Goal: Find specific page/section: Find specific page/section

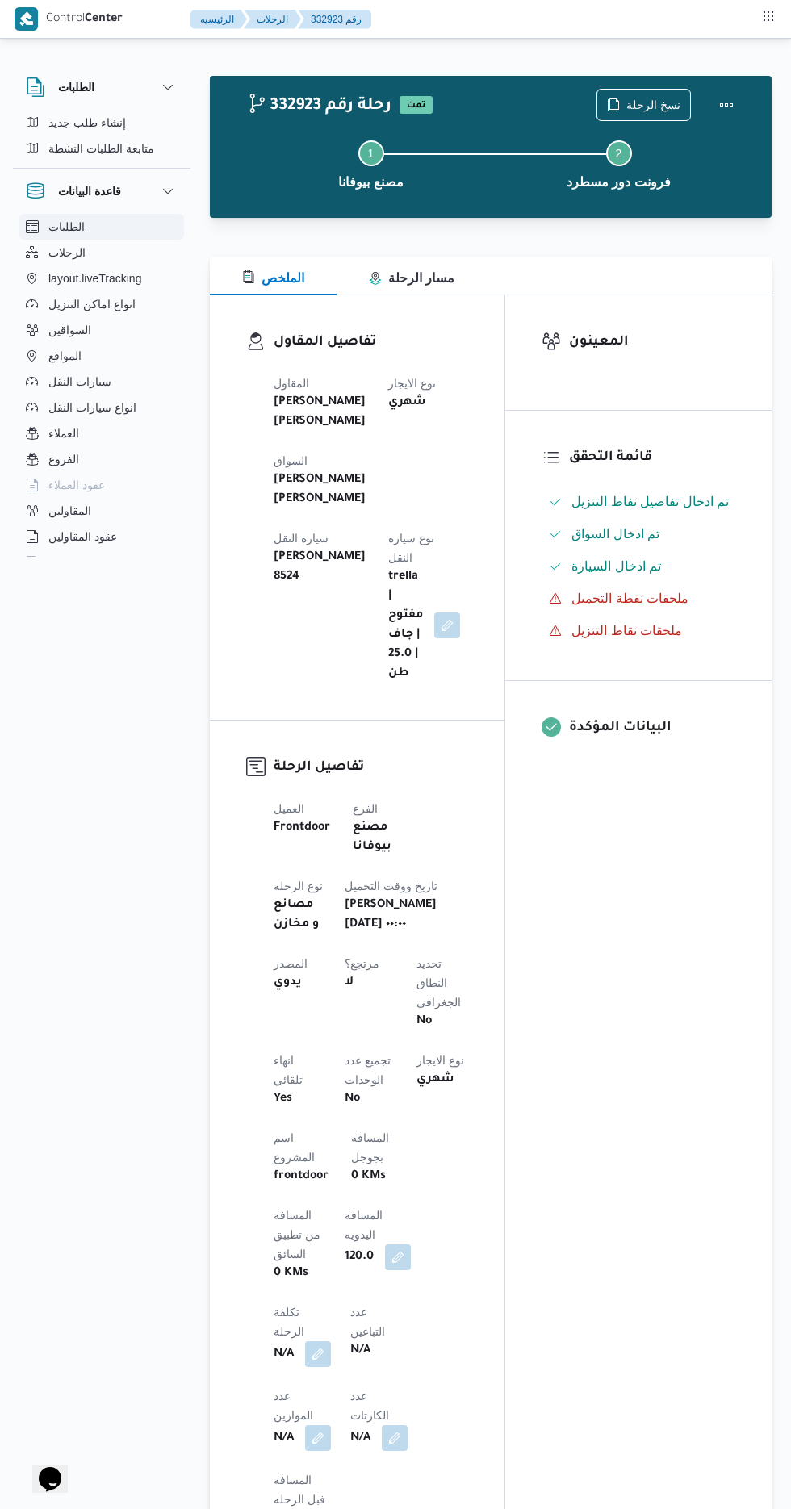
click at [90, 236] on button "الطلبات" at bounding box center [101, 227] width 165 height 26
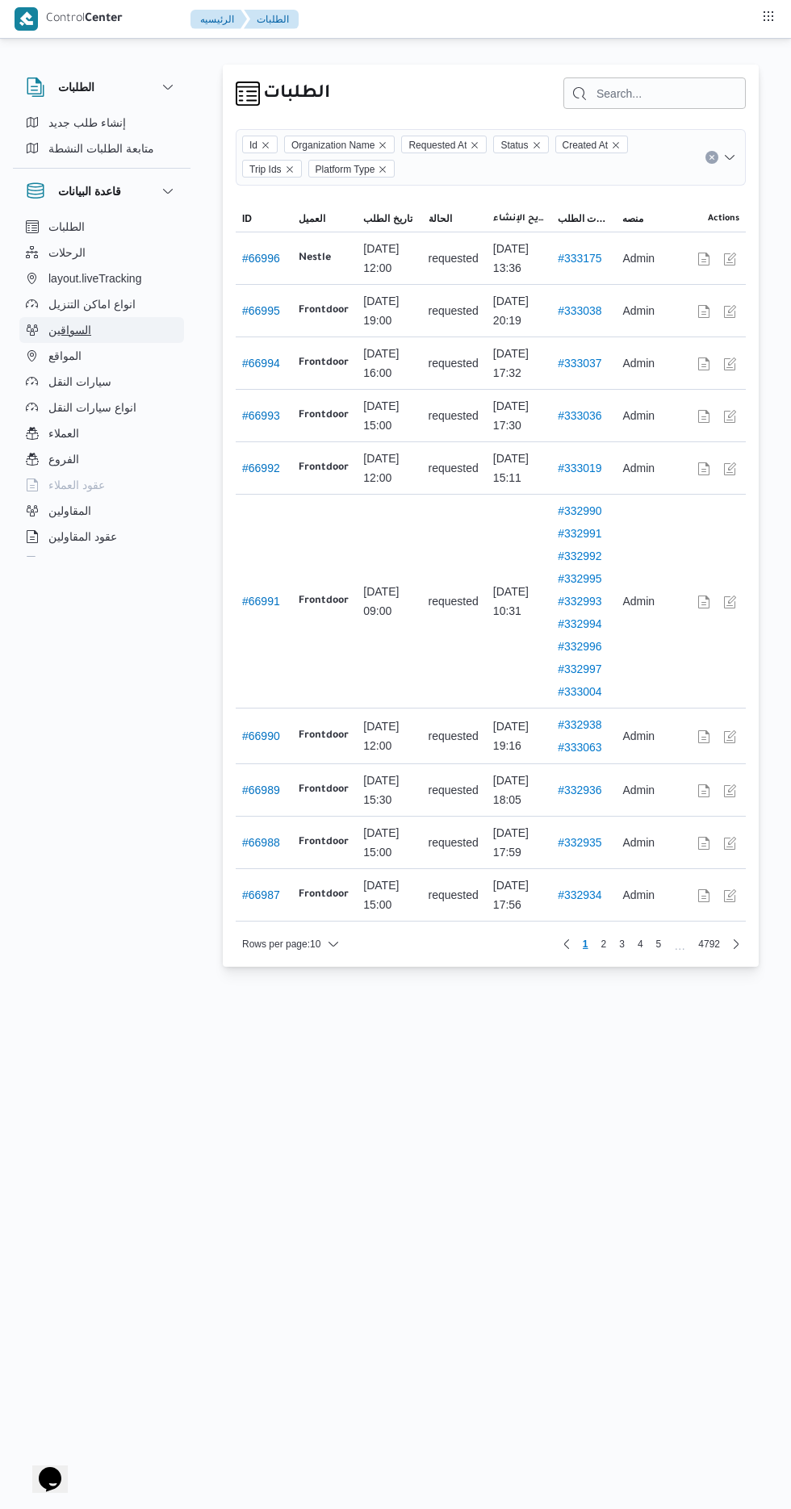
click at [110, 329] on button "السواقين" at bounding box center [101, 330] width 165 height 26
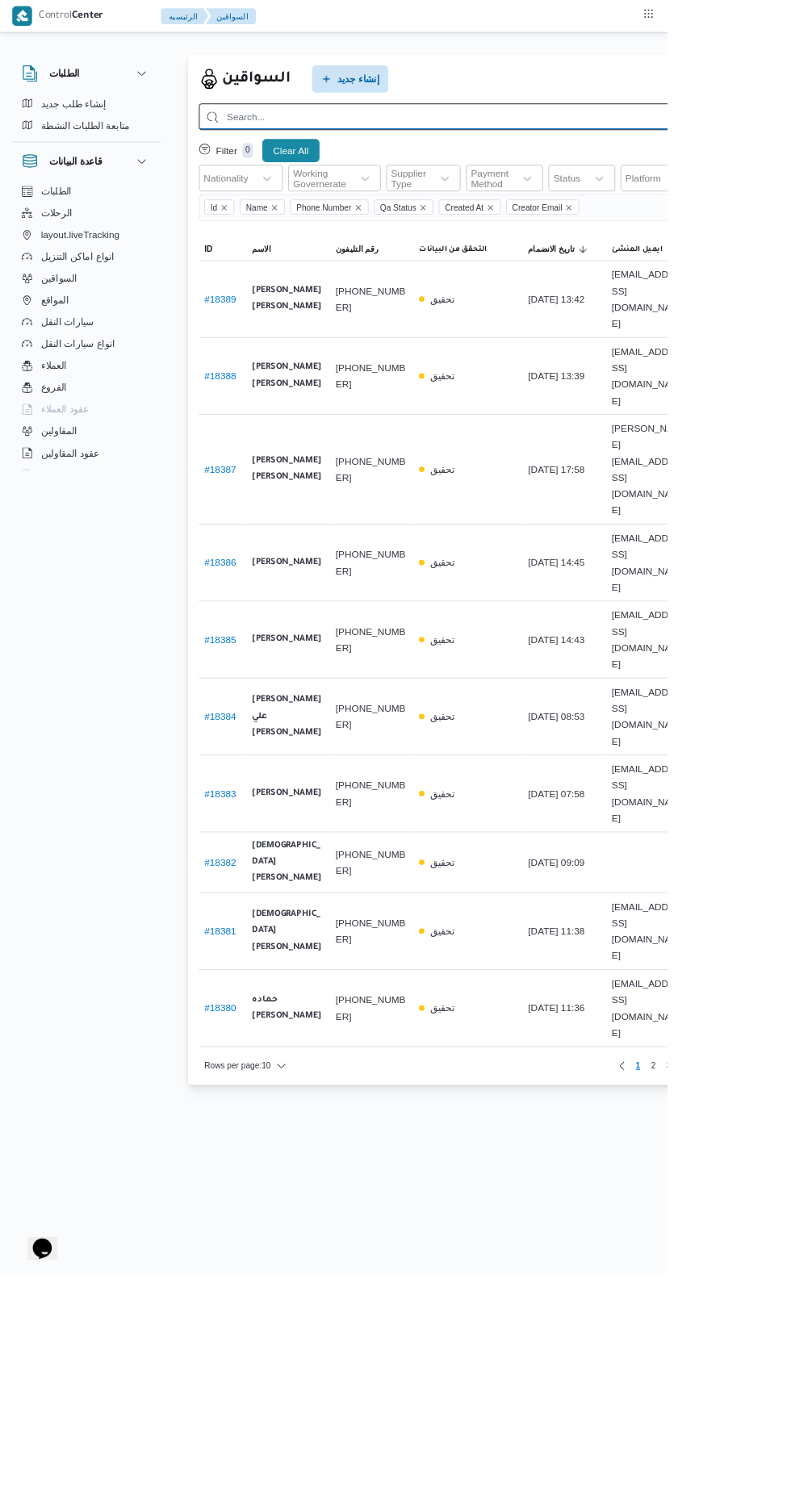
click at [449, 139] on input "search" at bounding box center [576, 138] width 680 height 31
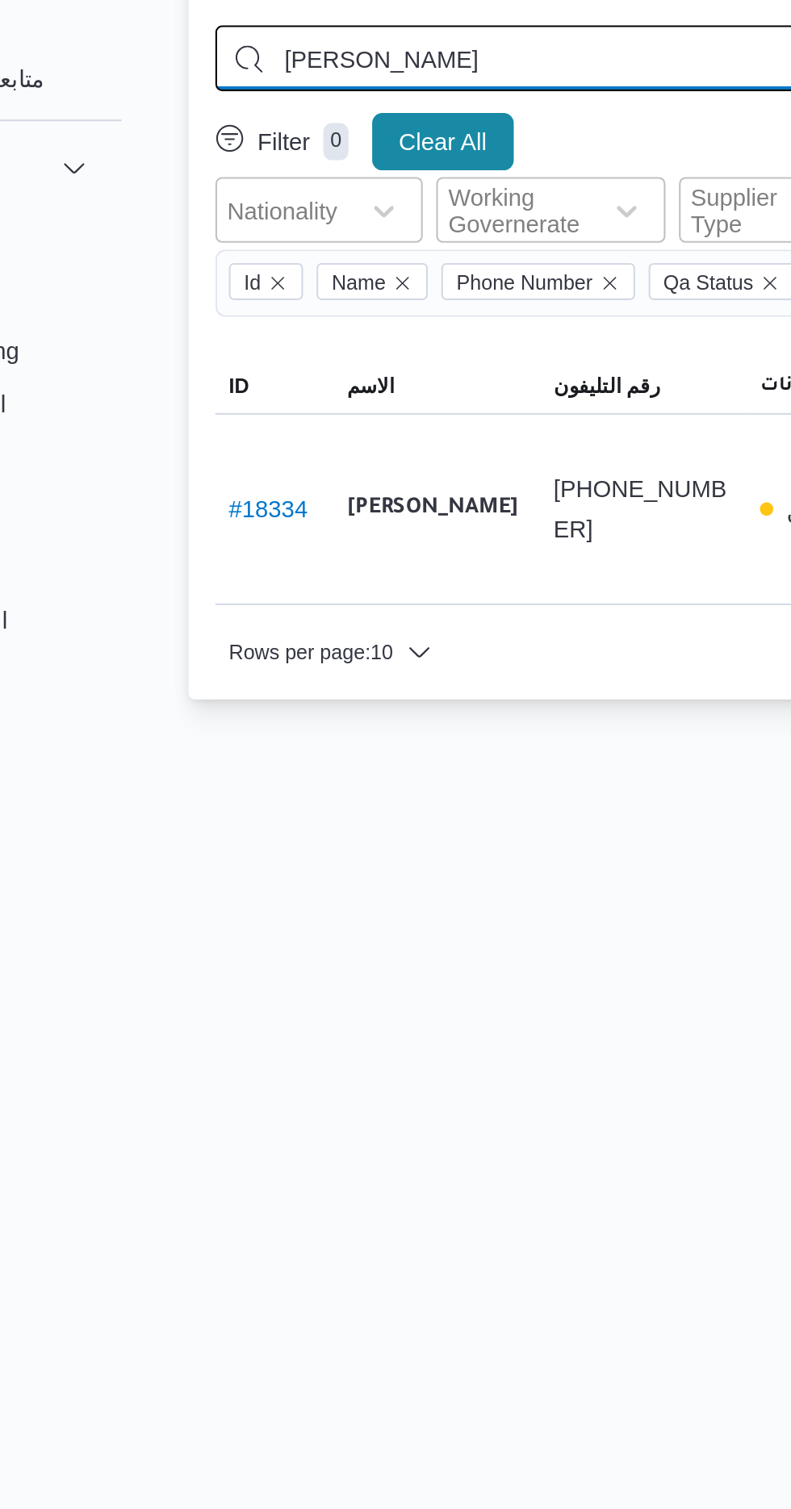
click at [368, 138] on input "[PERSON_NAME]" at bounding box center [576, 138] width 680 height 31
type input "ا"
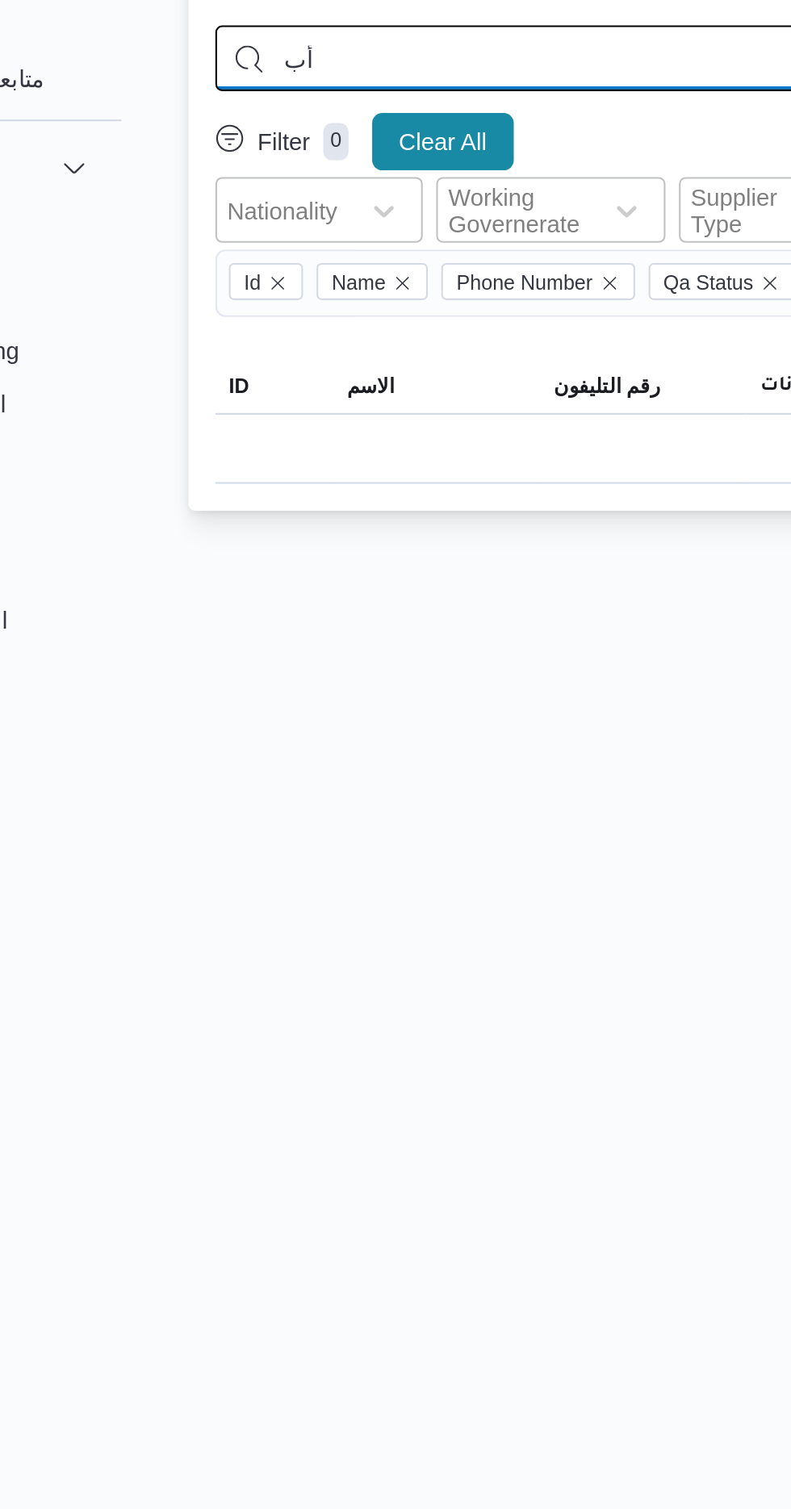
type input "أ"
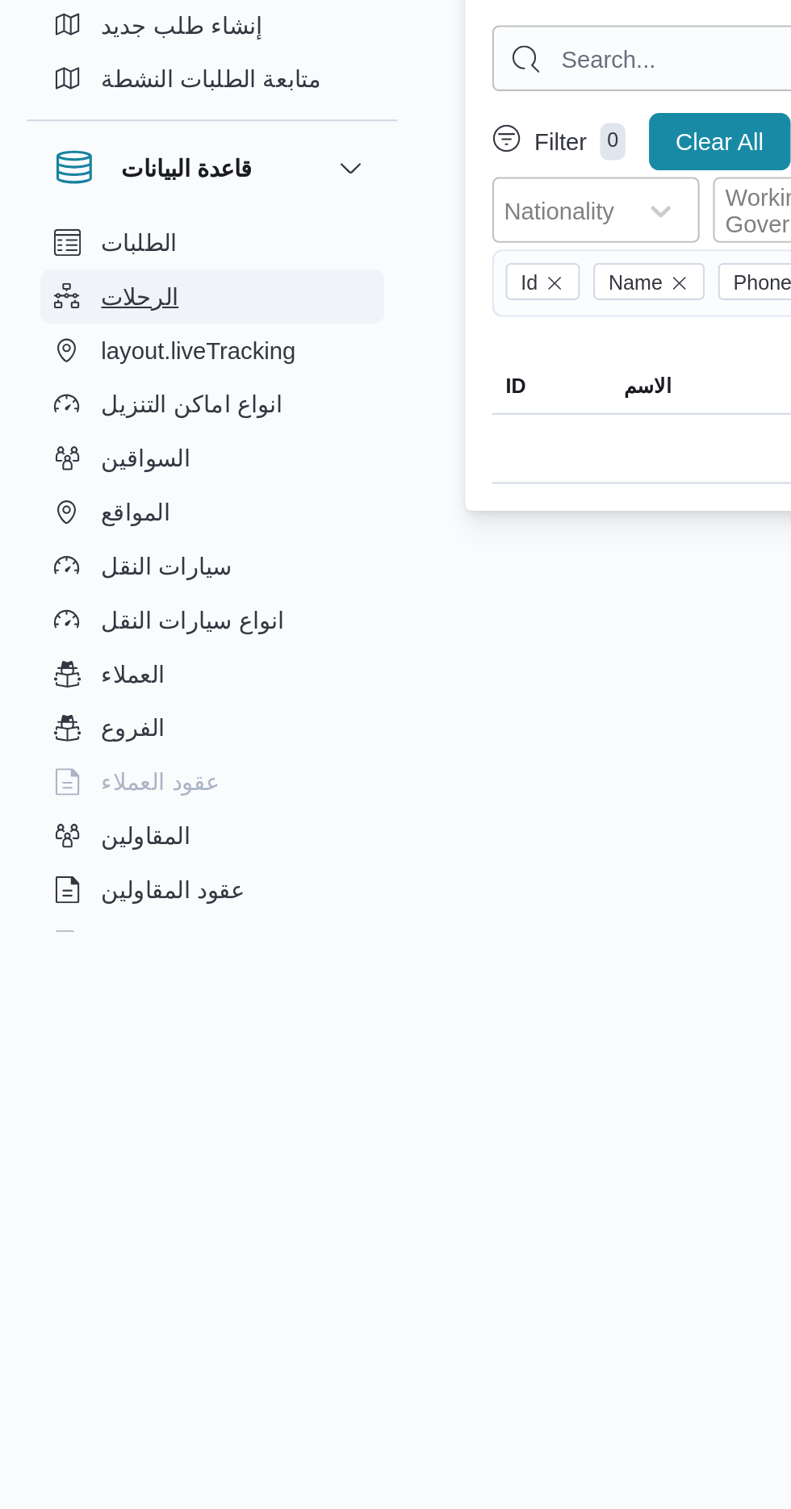
click at [79, 253] on span "الرحلات" at bounding box center [66, 252] width 37 height 19
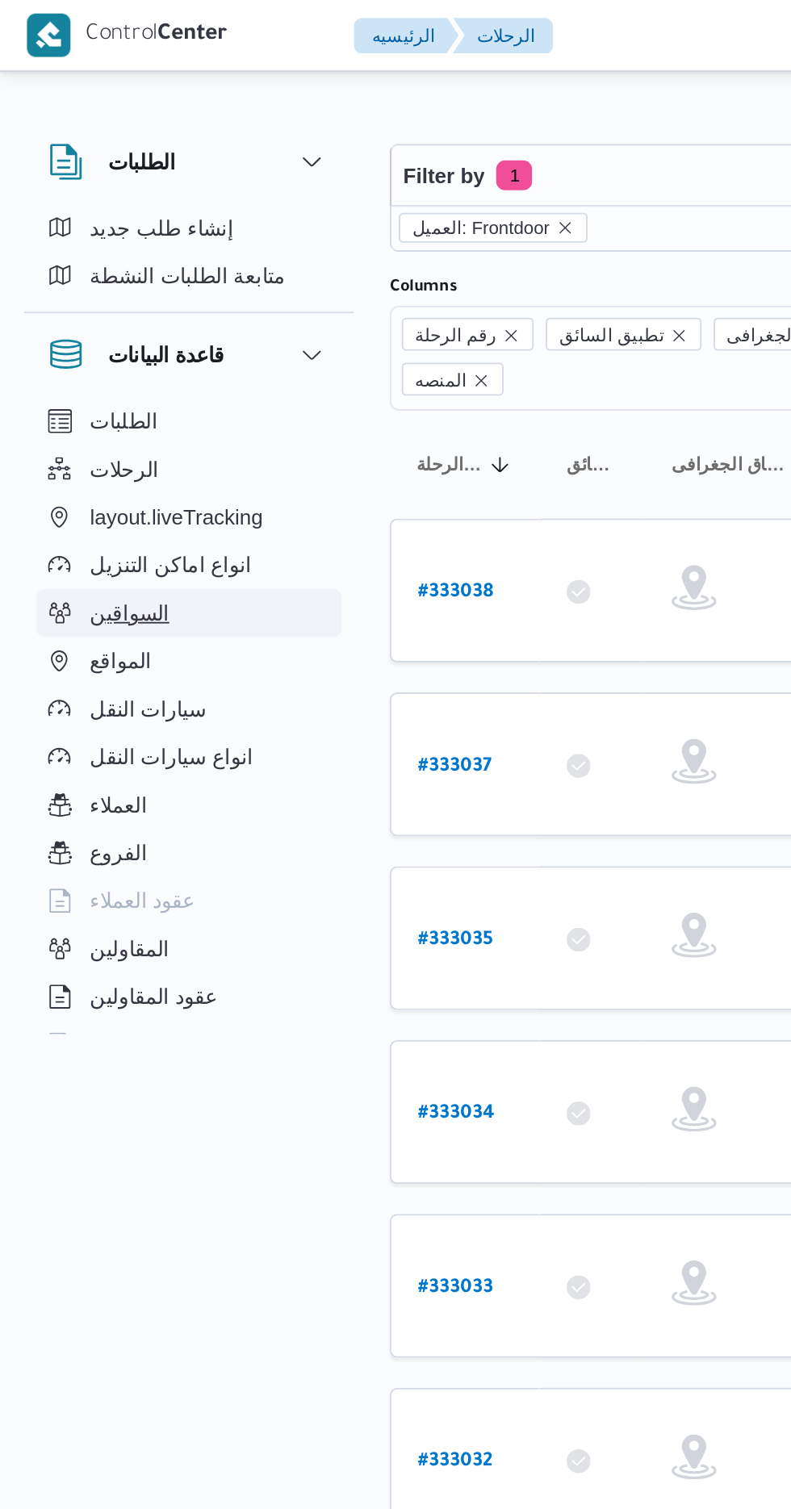
click at [107, 330] on button "السواقين" at bounding box center [101, 330] width 165 height 26
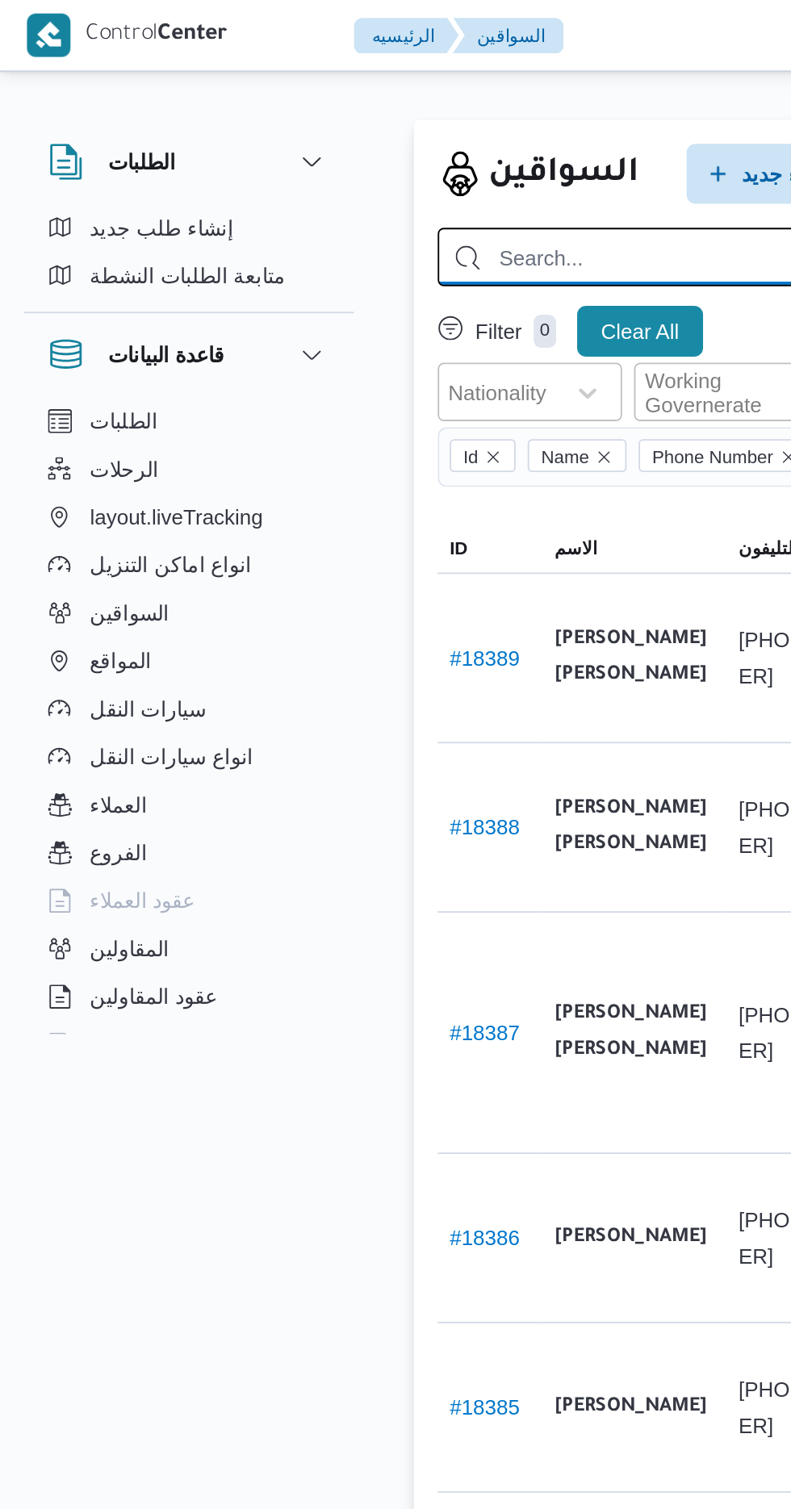
click at [335, 136] on input "search" at bounding box center [576, 138] width 680 height 31
type input "ابو بكر بلال"
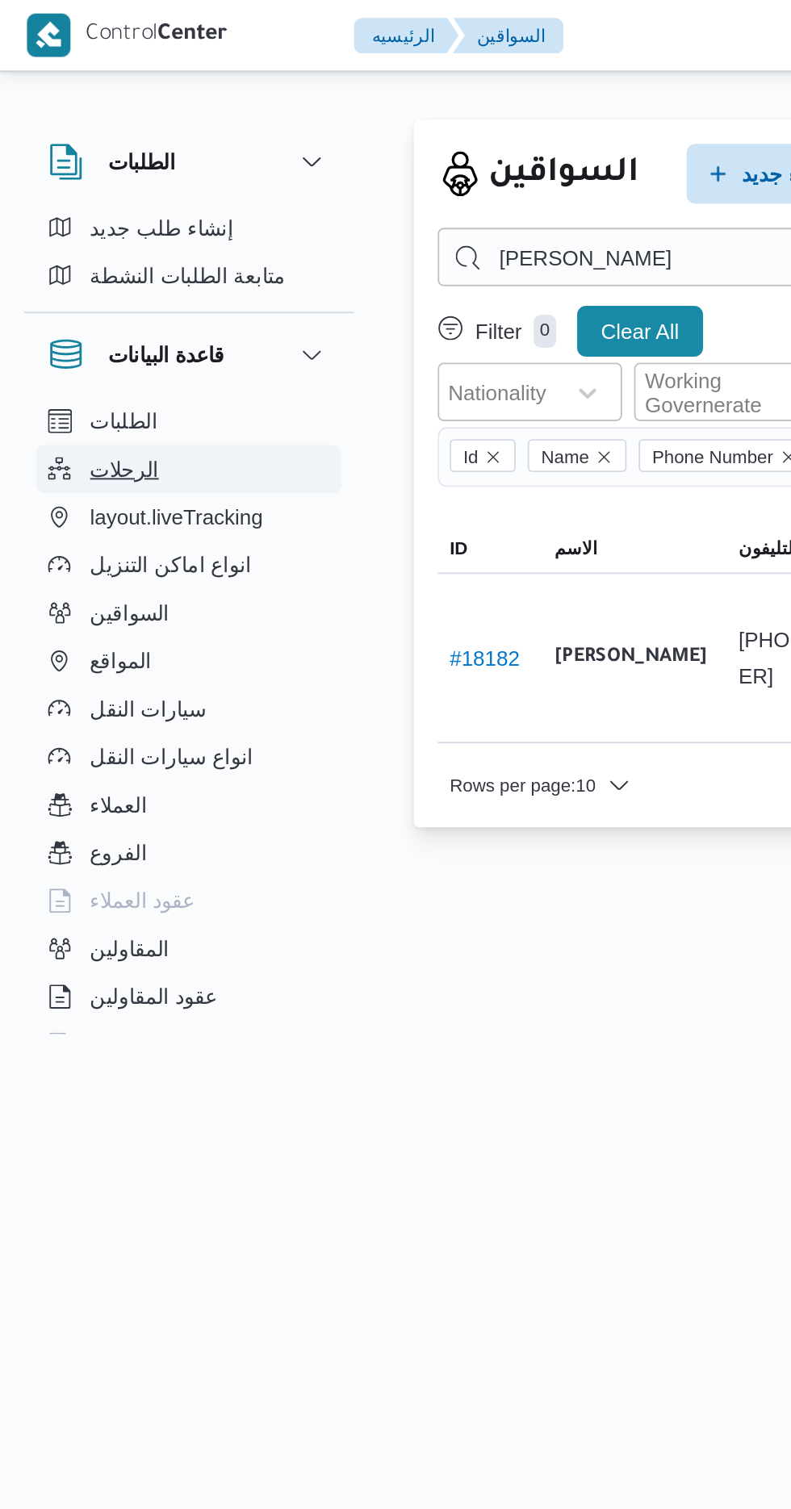
click at [59, 254] on span "الرحلات" at bounding box center [66, 252] width 37 height 19
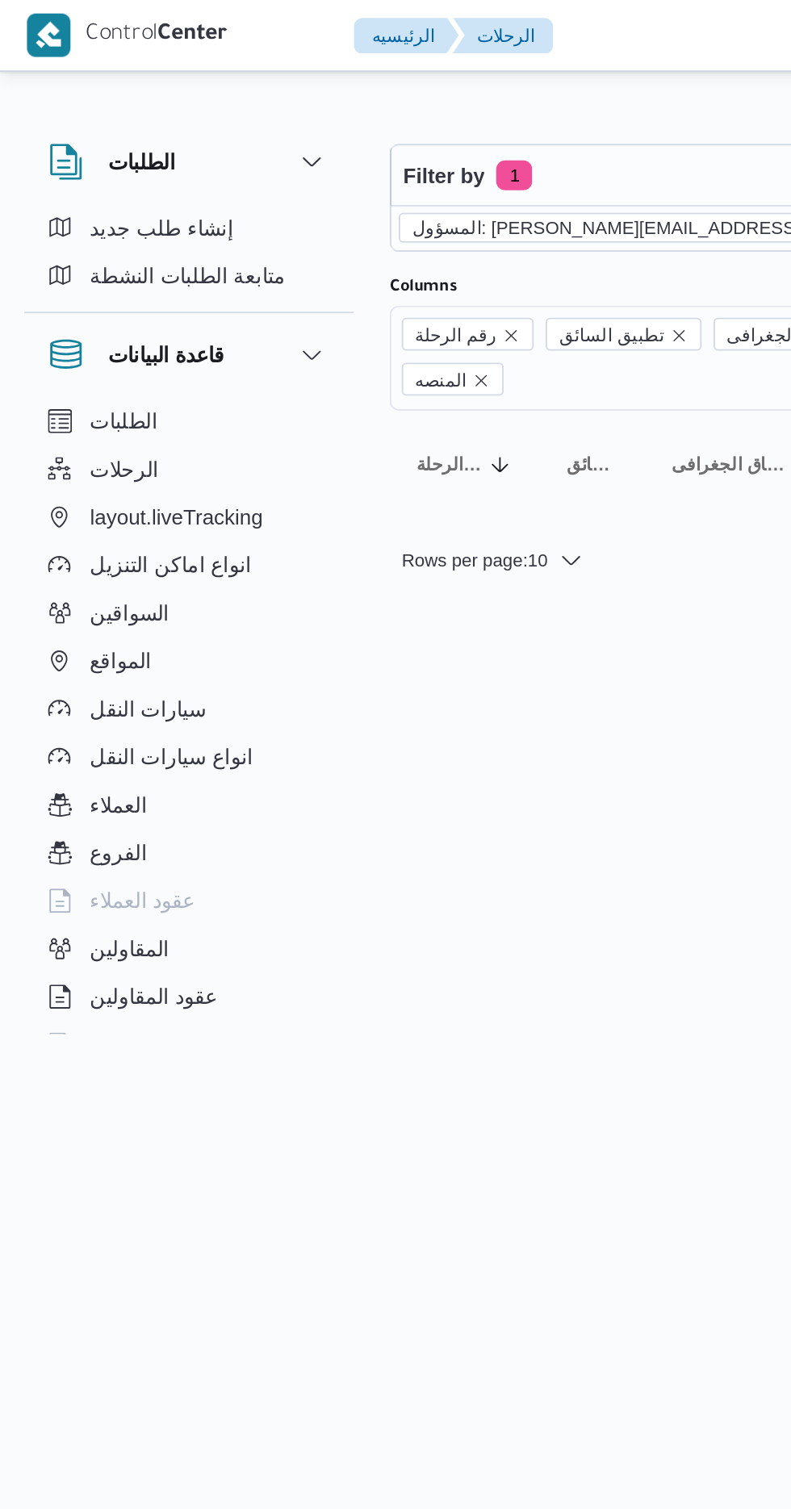
click at [512, 120] on icon "remove selected entity" at bounding box center [517, 123] width 10 height 10
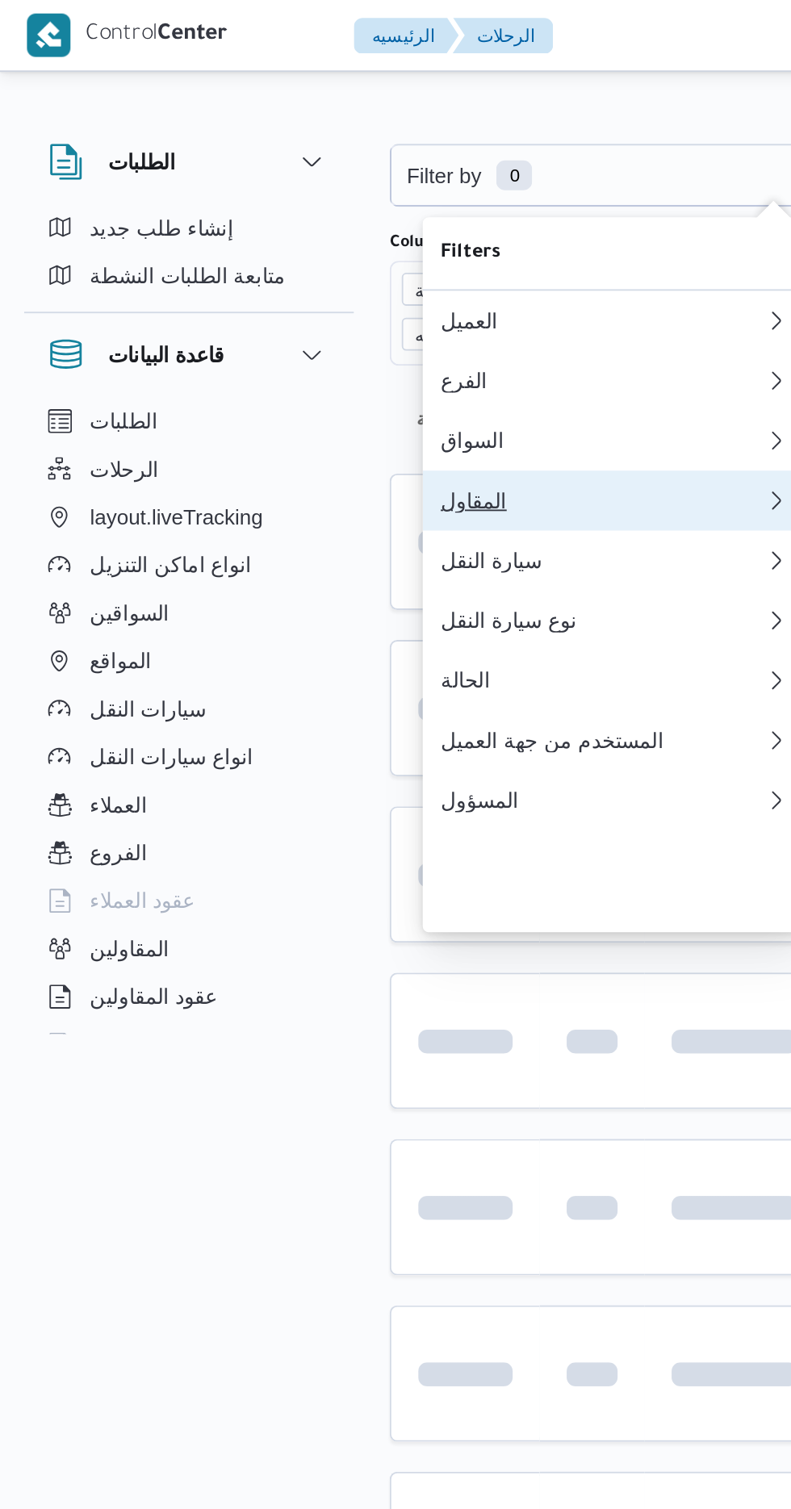
click at [295, 276] on div "المقاول" at bounding box center [324, 269] width 174 height 13
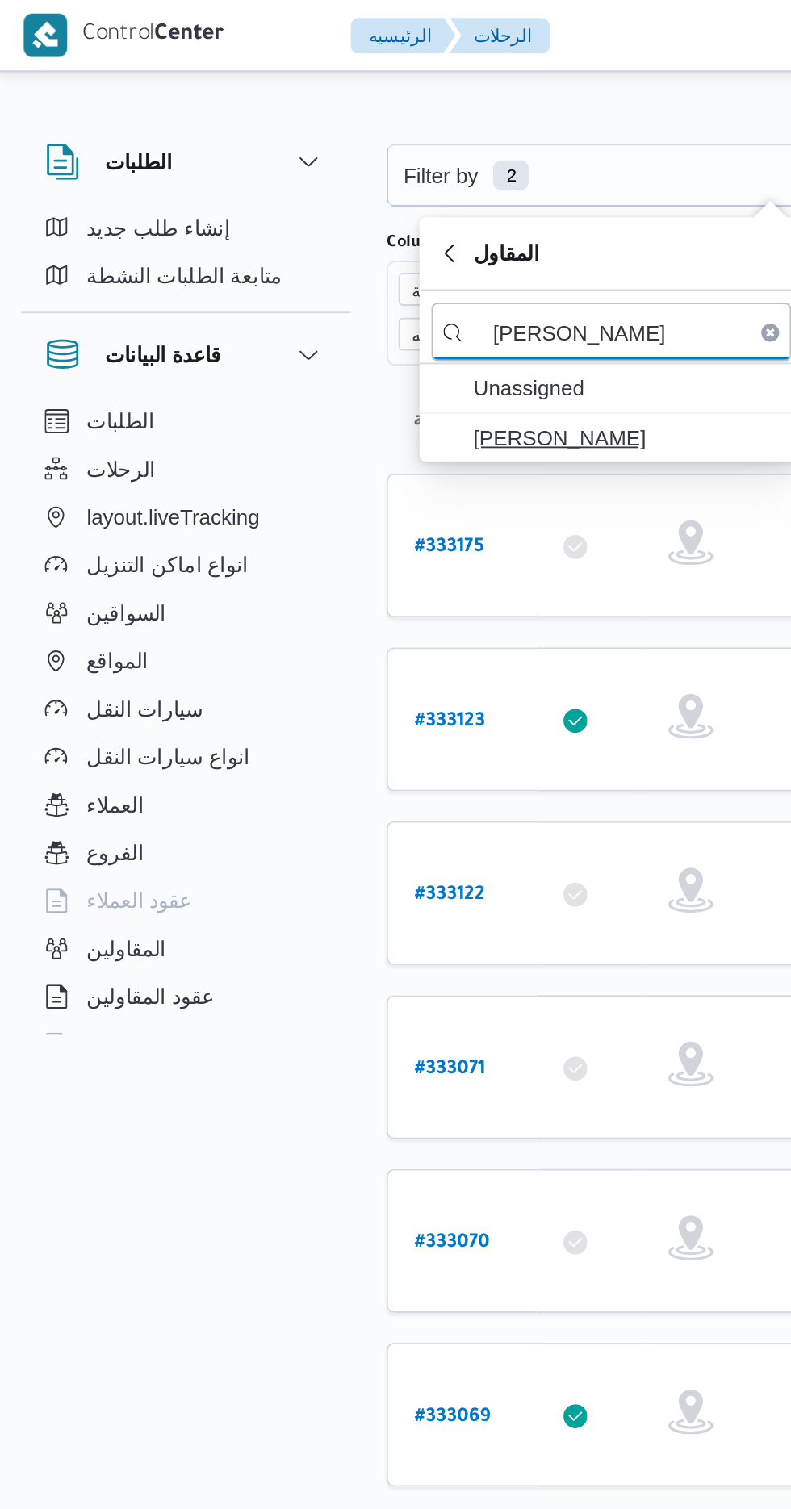
type input "محمد صلاح عبداللطيف"
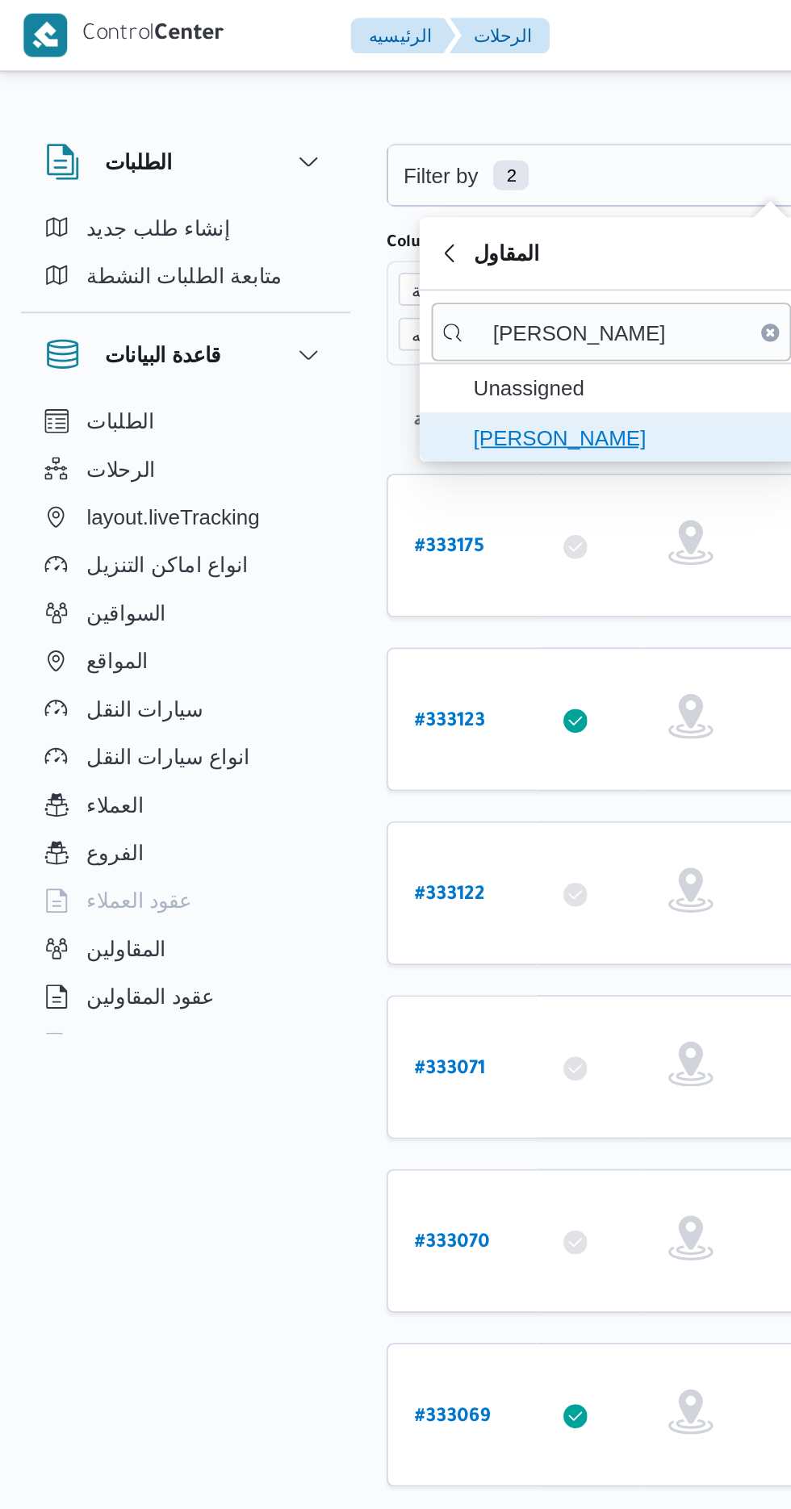
click at [336, 229] on span "محمد صلاح عبداللطيف الشريف" at bounding box center [341, 235] width 168 height 19
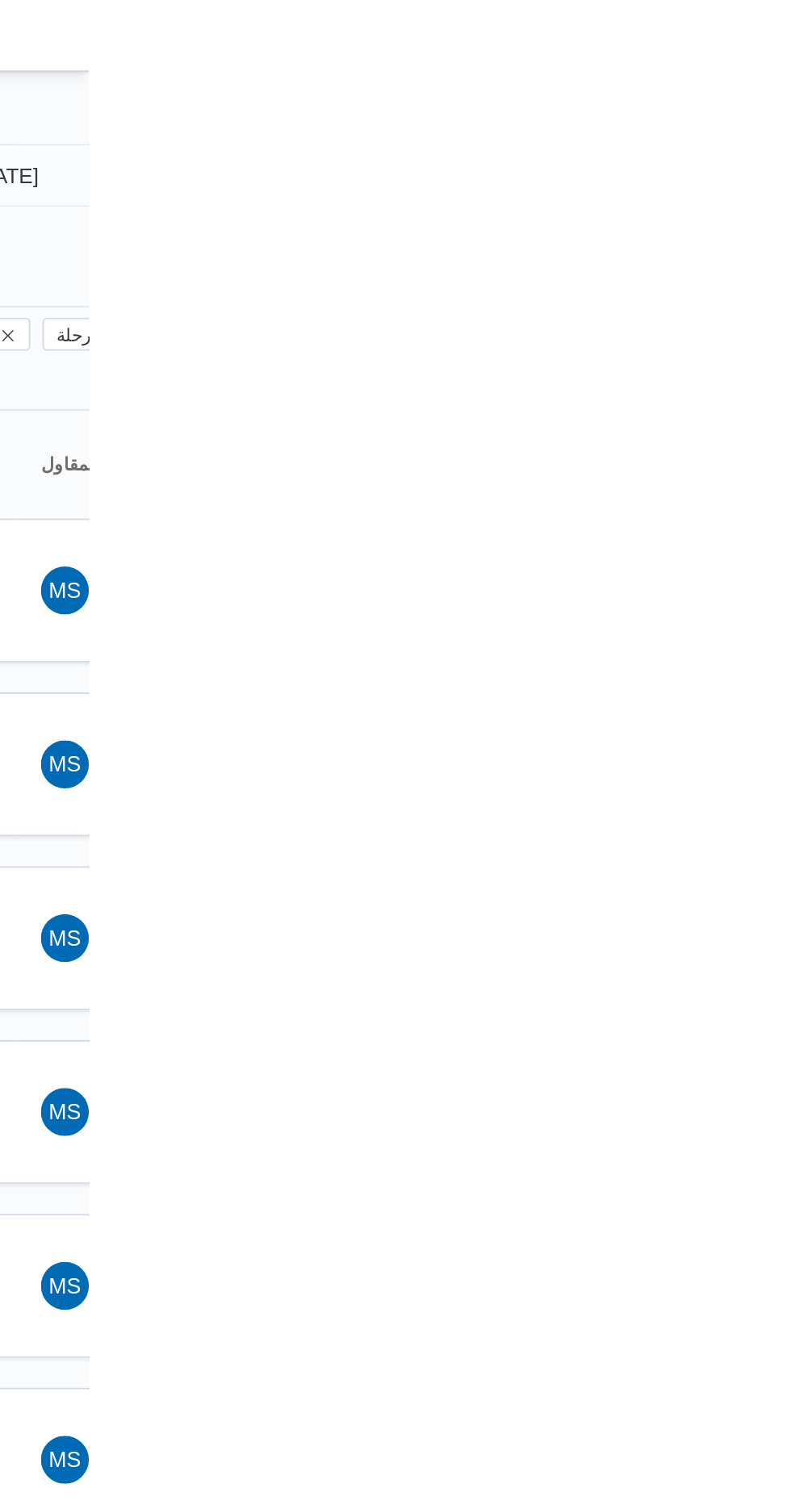
type input "[DATE]"
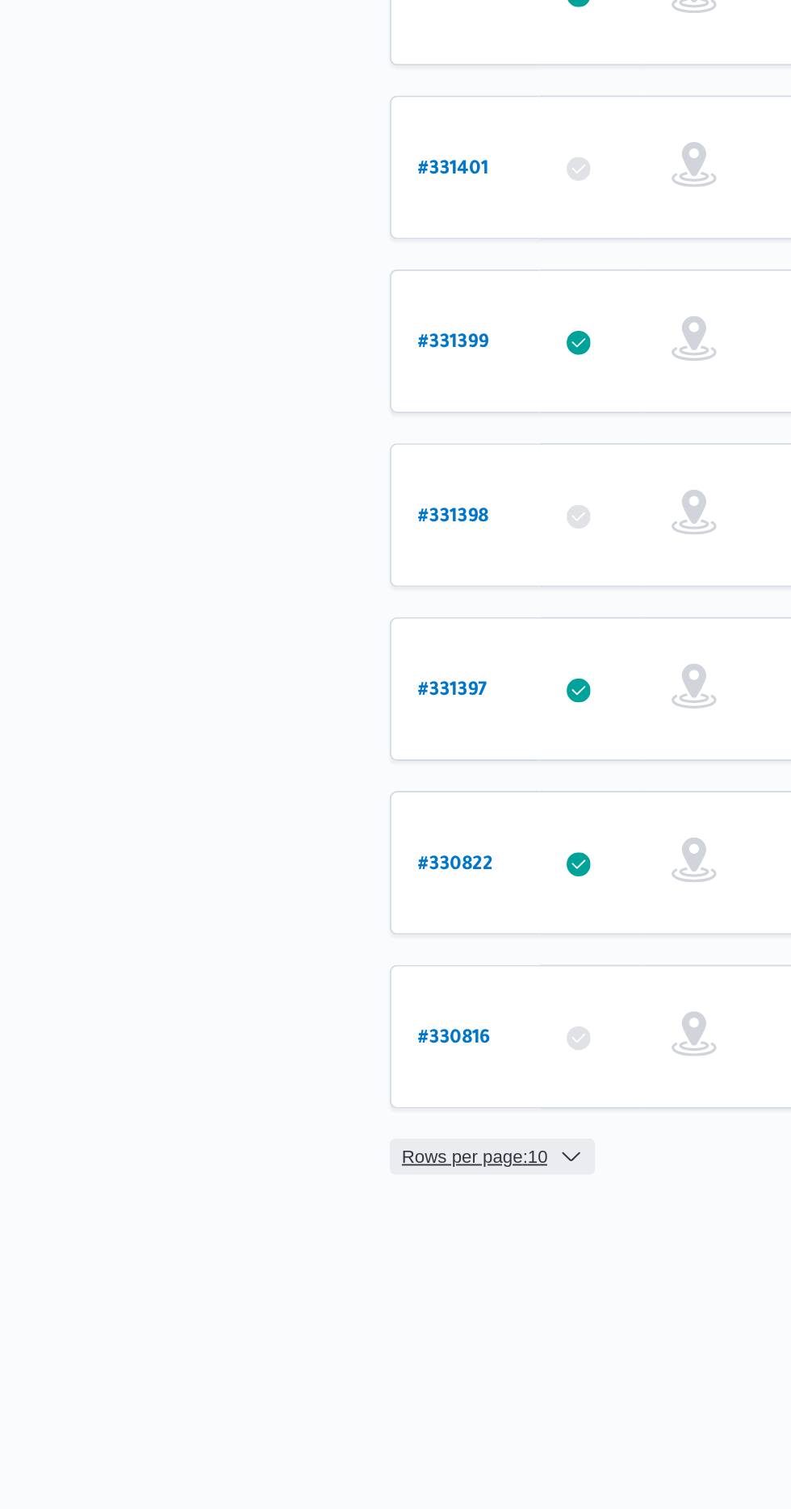
click at [252, 1215] on span "Rows per page : 10" at bounding box center [255, 1224] width 78 height 19
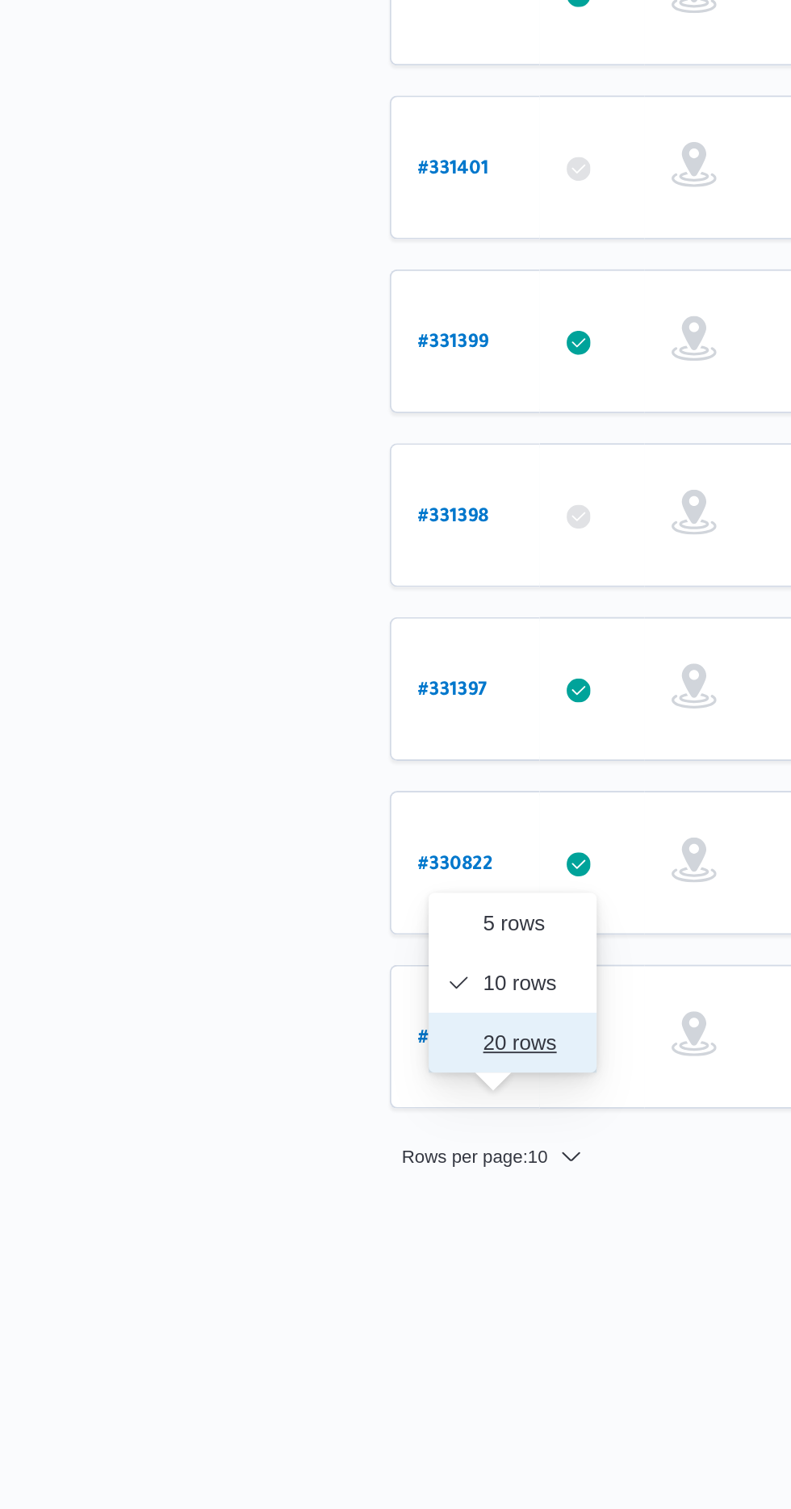
click at [292, 1159] on span "20 rows" at bounding box center [286, 1163] width 52 height 13
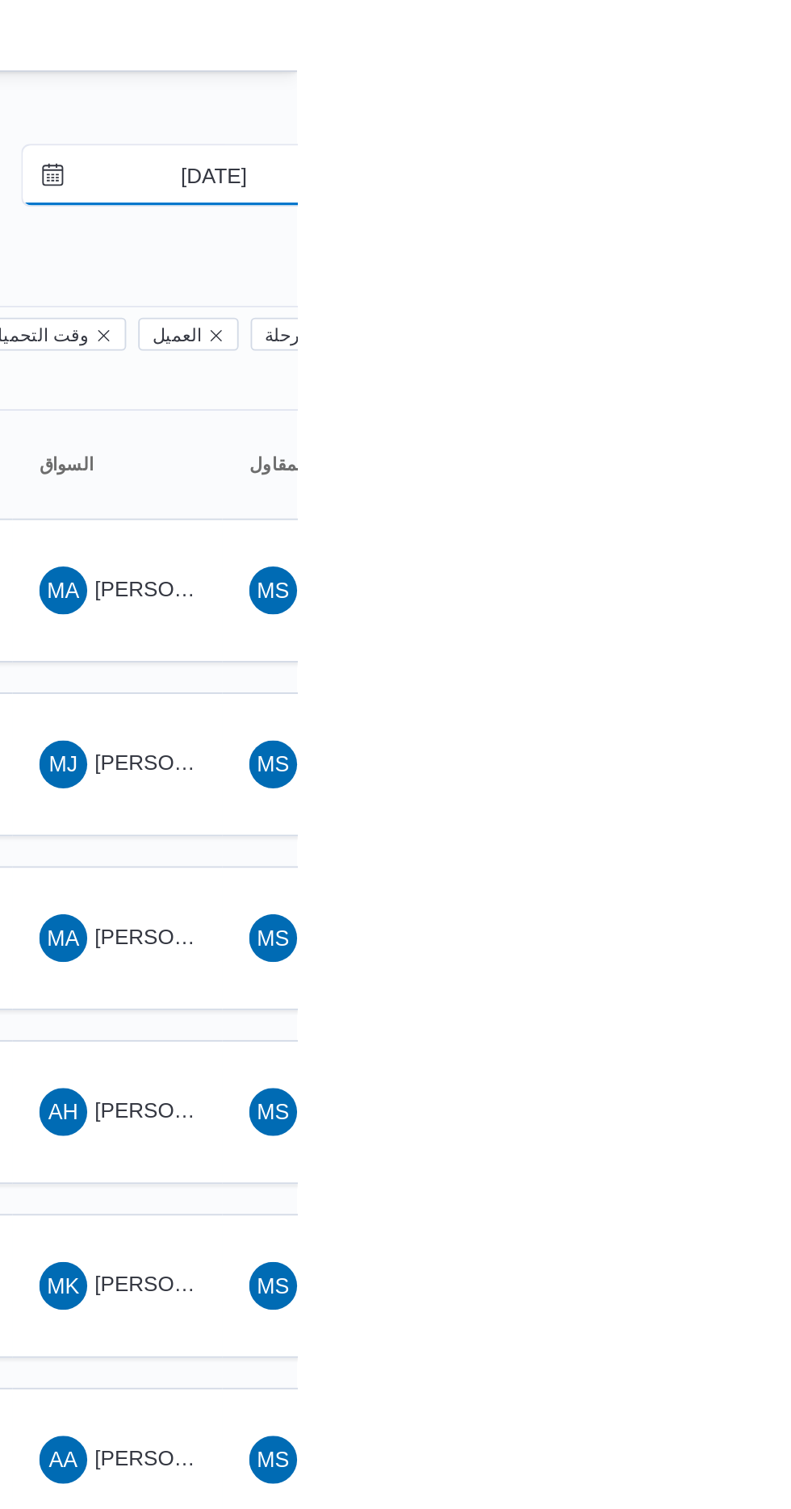
click at [746, 96] on input "[DATE]" at bounding box center [734, 94] width 183 height 32
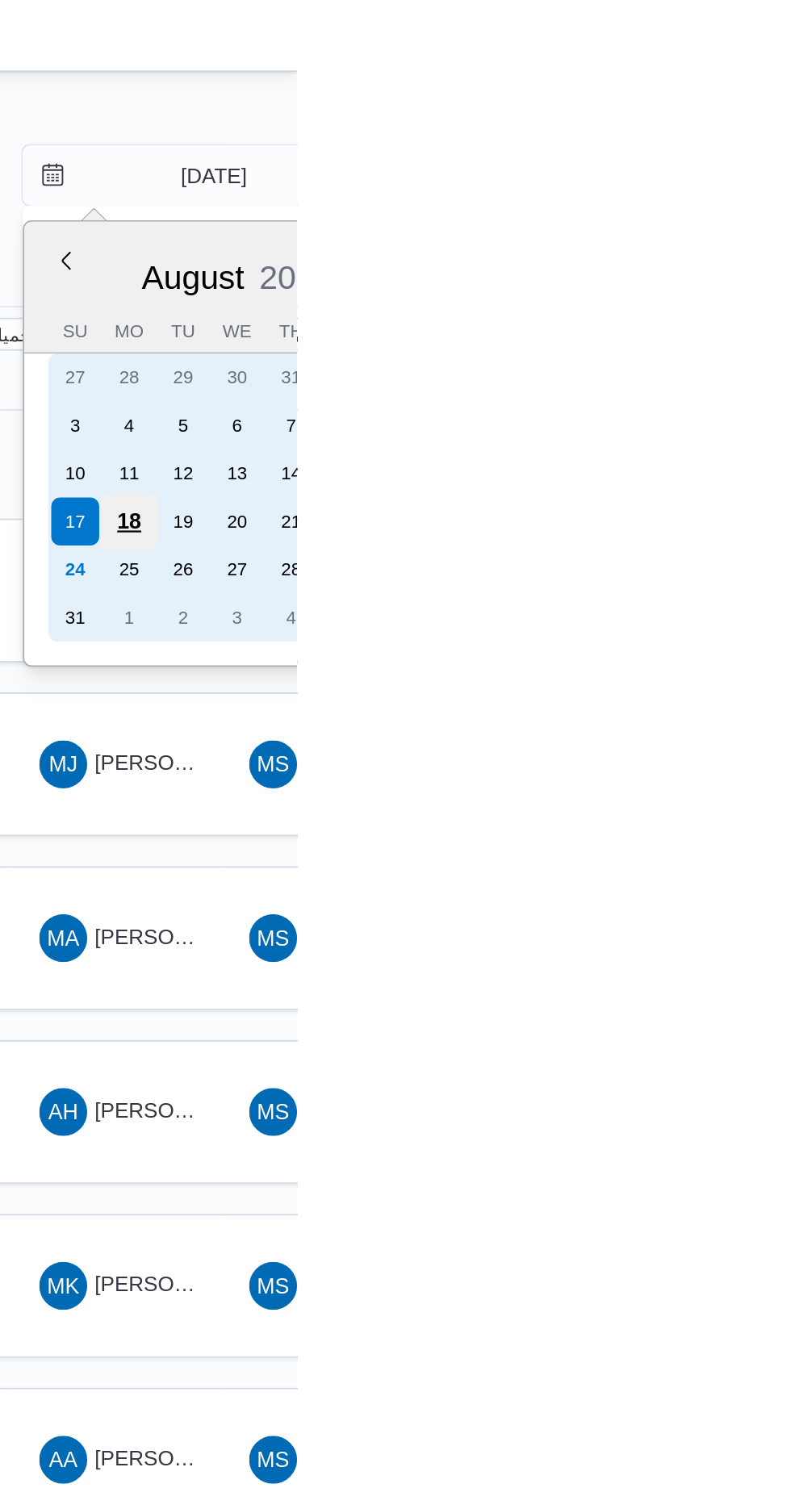
click at [708, 272] on div "18" at bounding box center [700, 280] width 31 height 31
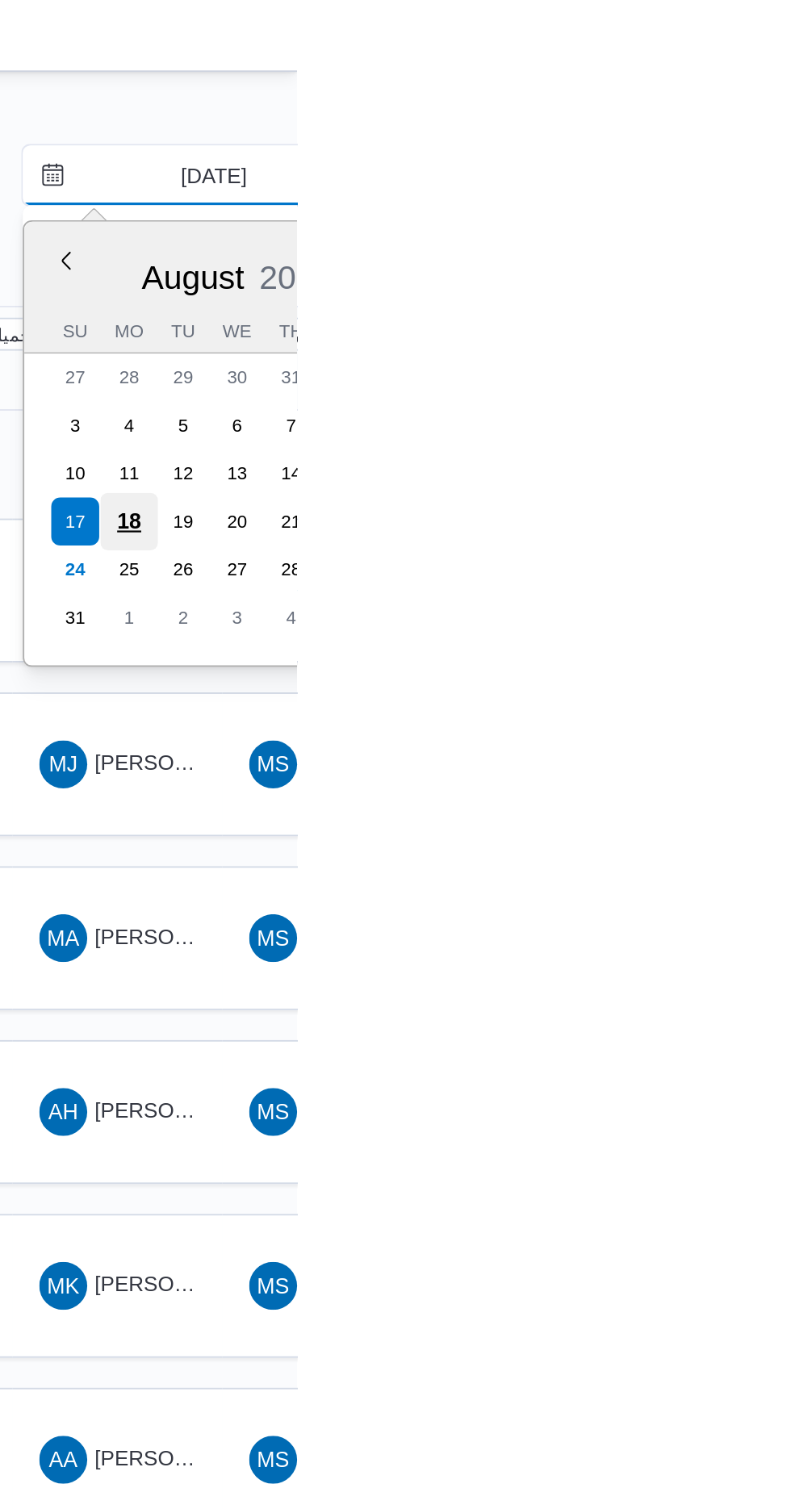
type input "18/8/2025"
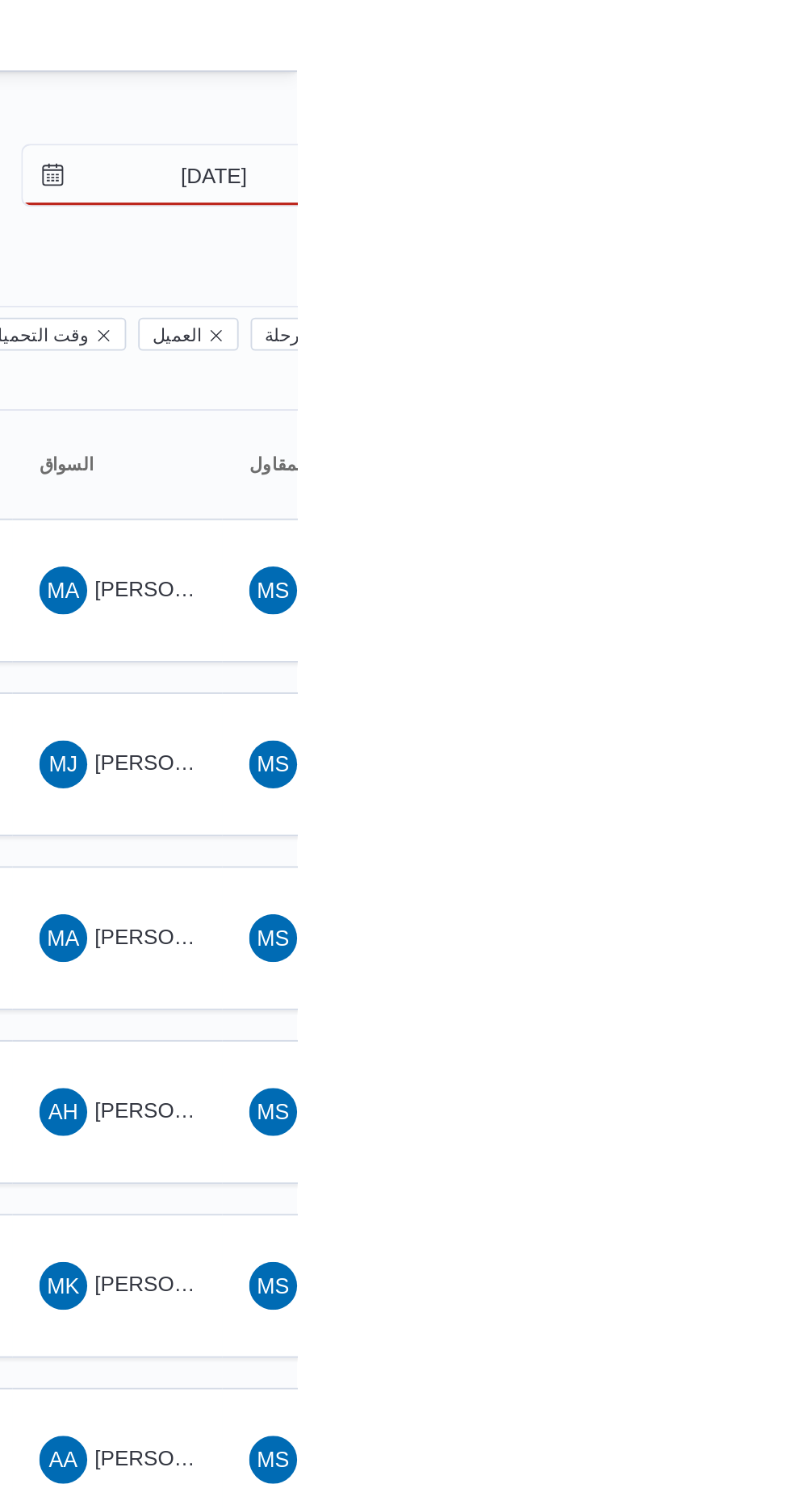
type input "18/8/2025"
